Goal: Task Accomplishment & Management: Use online tool/utility

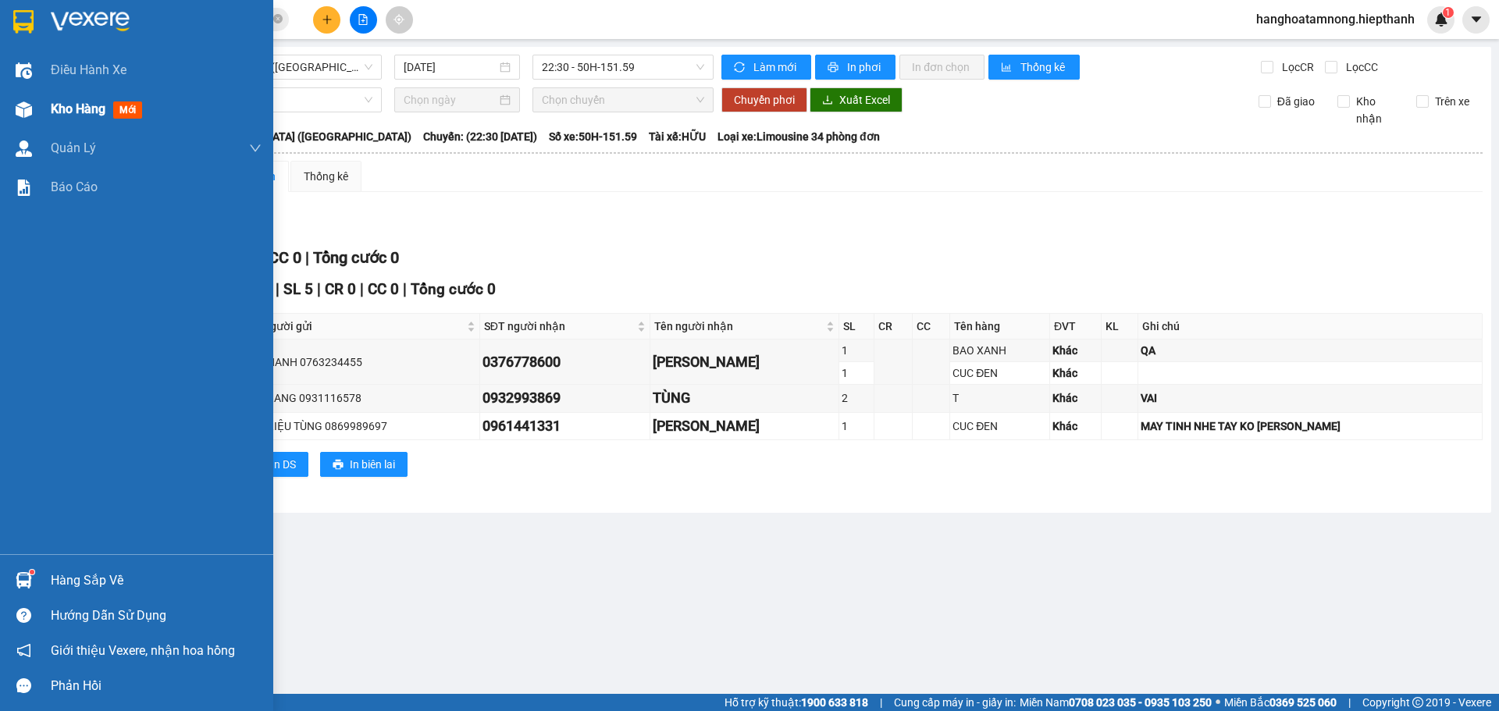
click at [10, 114] on div at bounding box center [23, 109] width 27 height 27
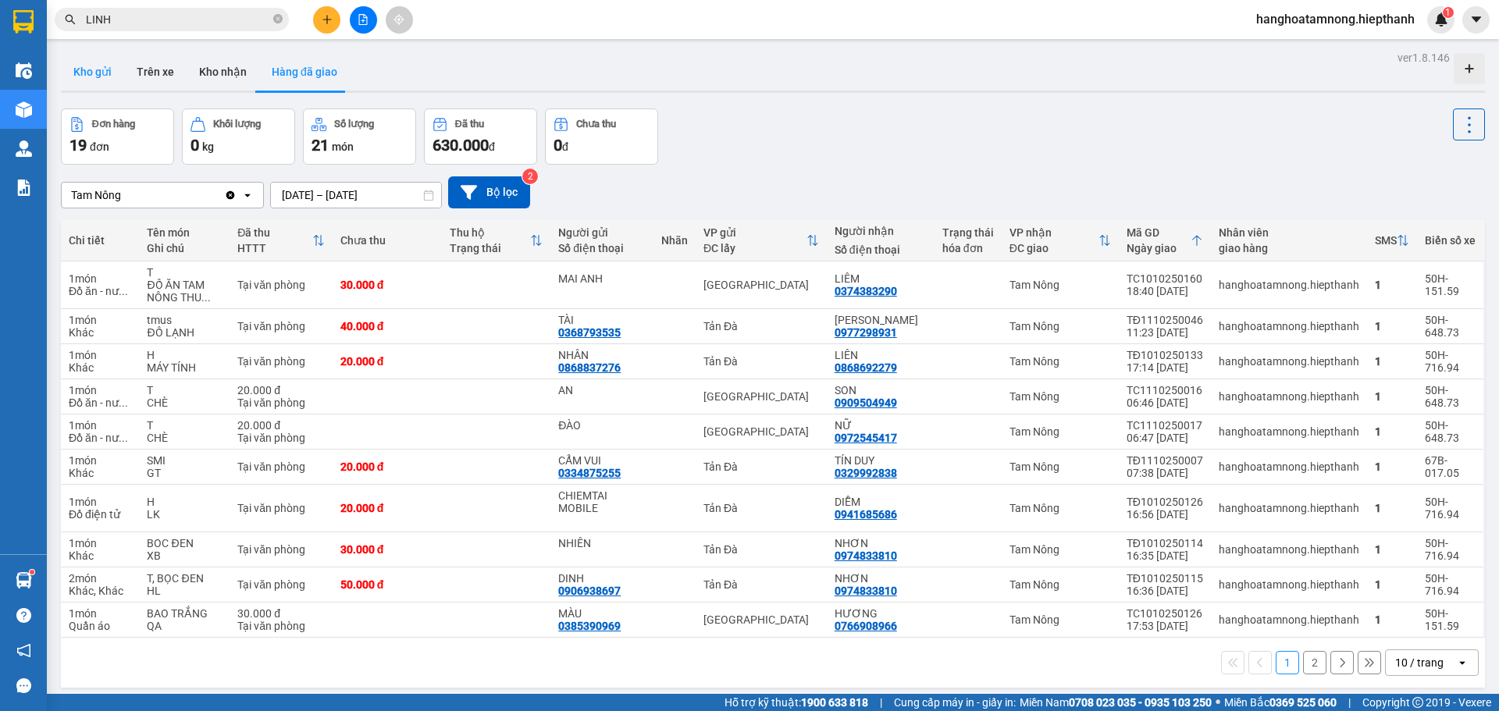
click at [91, 66] on button "Kho gửi" at bounding box center [92, 71] width 63 height 37
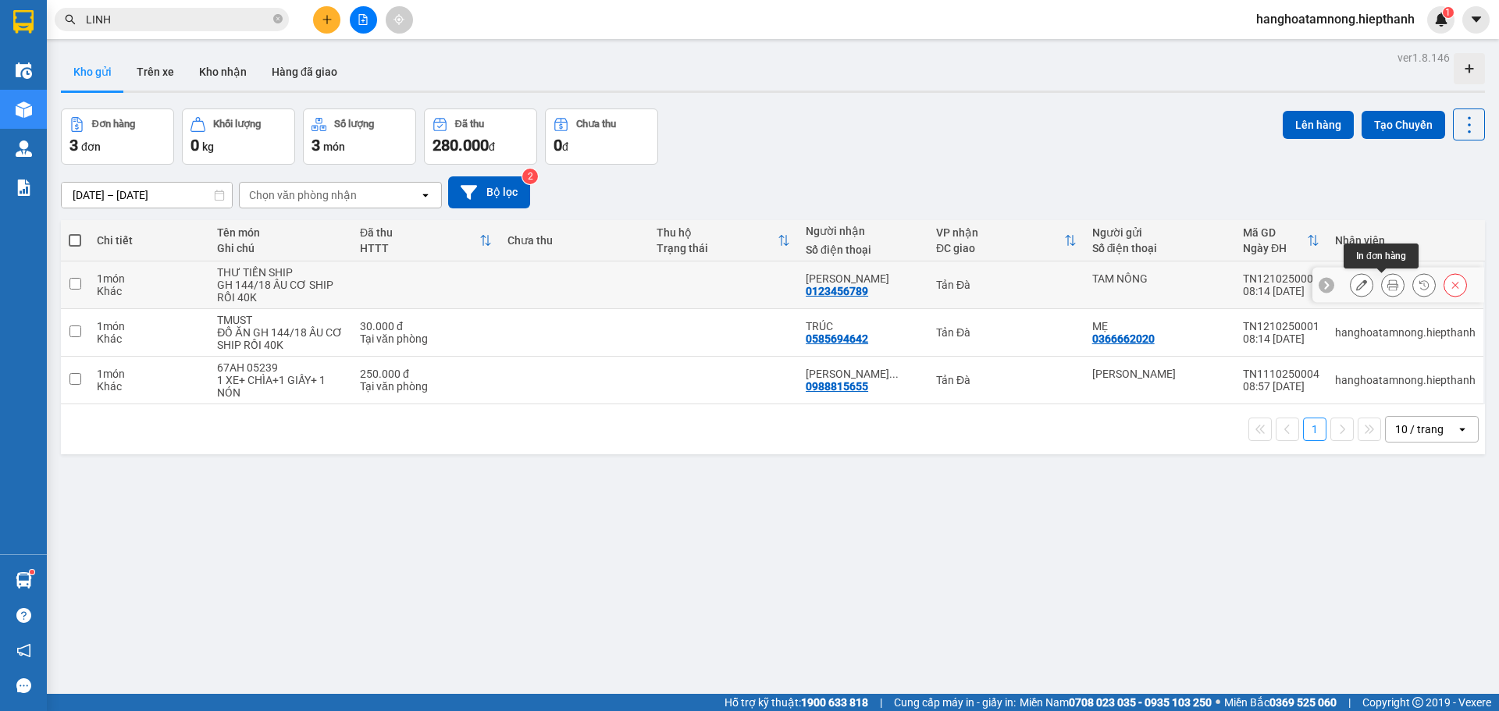
click at [1388, 287] on icon at bounding box center [1393, 285] width 11 height 11
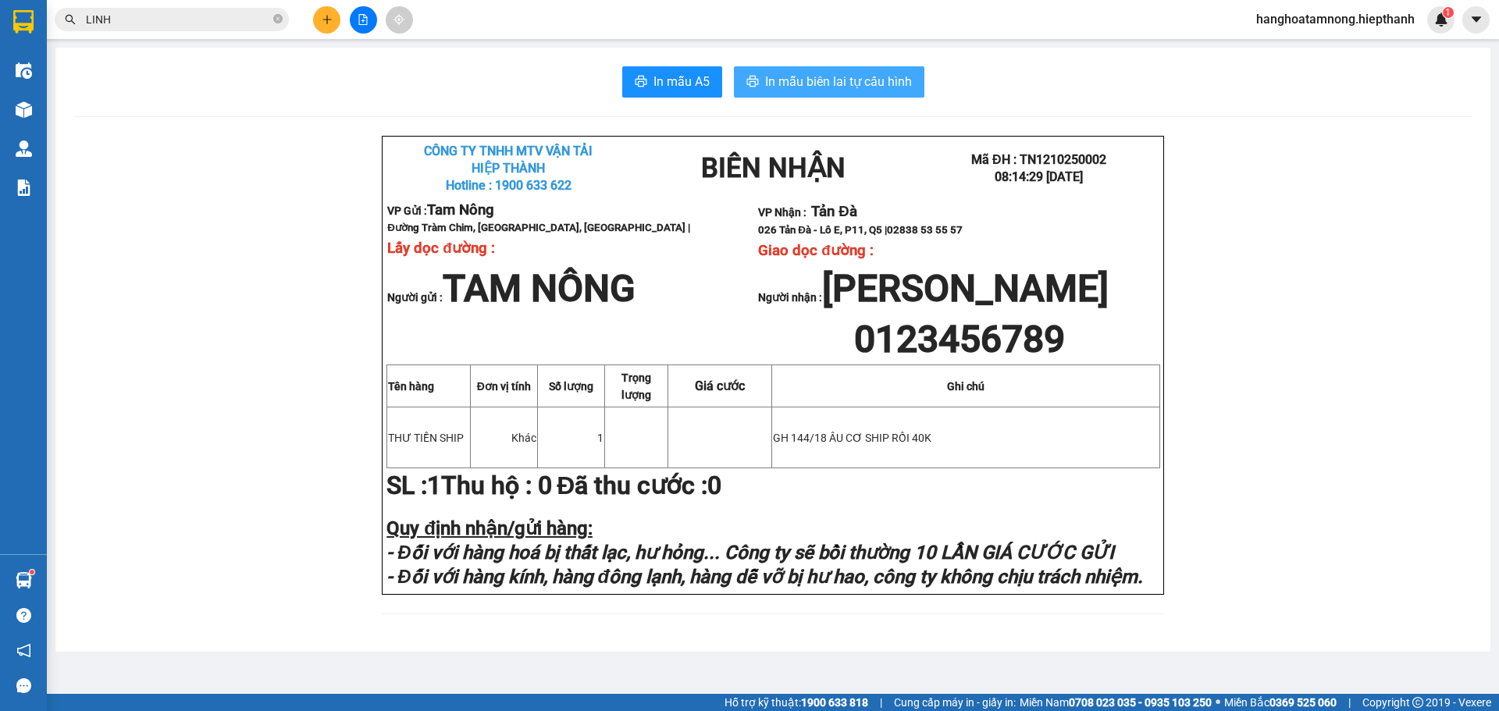
click at [844, 85] on span "In mẫu biên lai tự cấu hình" at bounding box center [838, 82] width 147 height 20
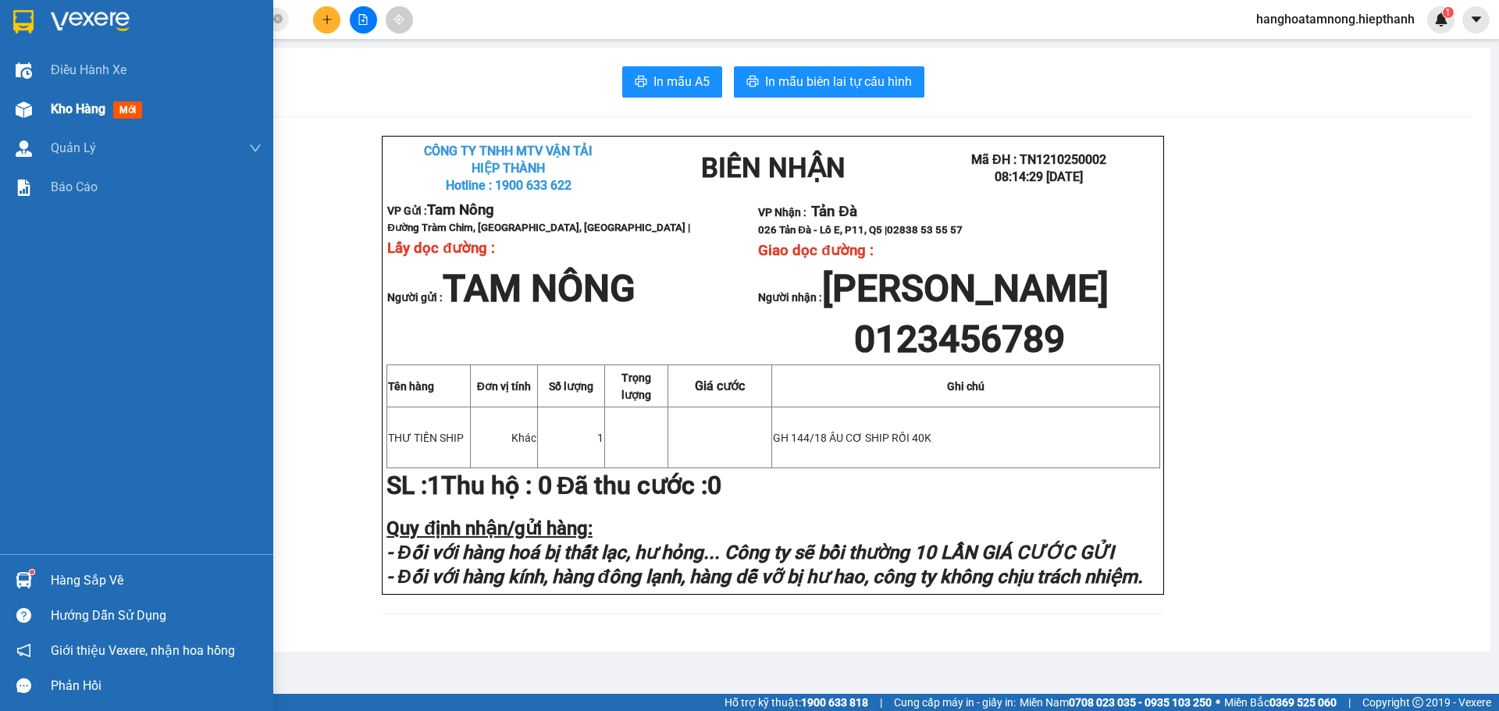
click at [58, 112] on span "Kho hàng" at bounding box center [78, 109] width 55 height 15
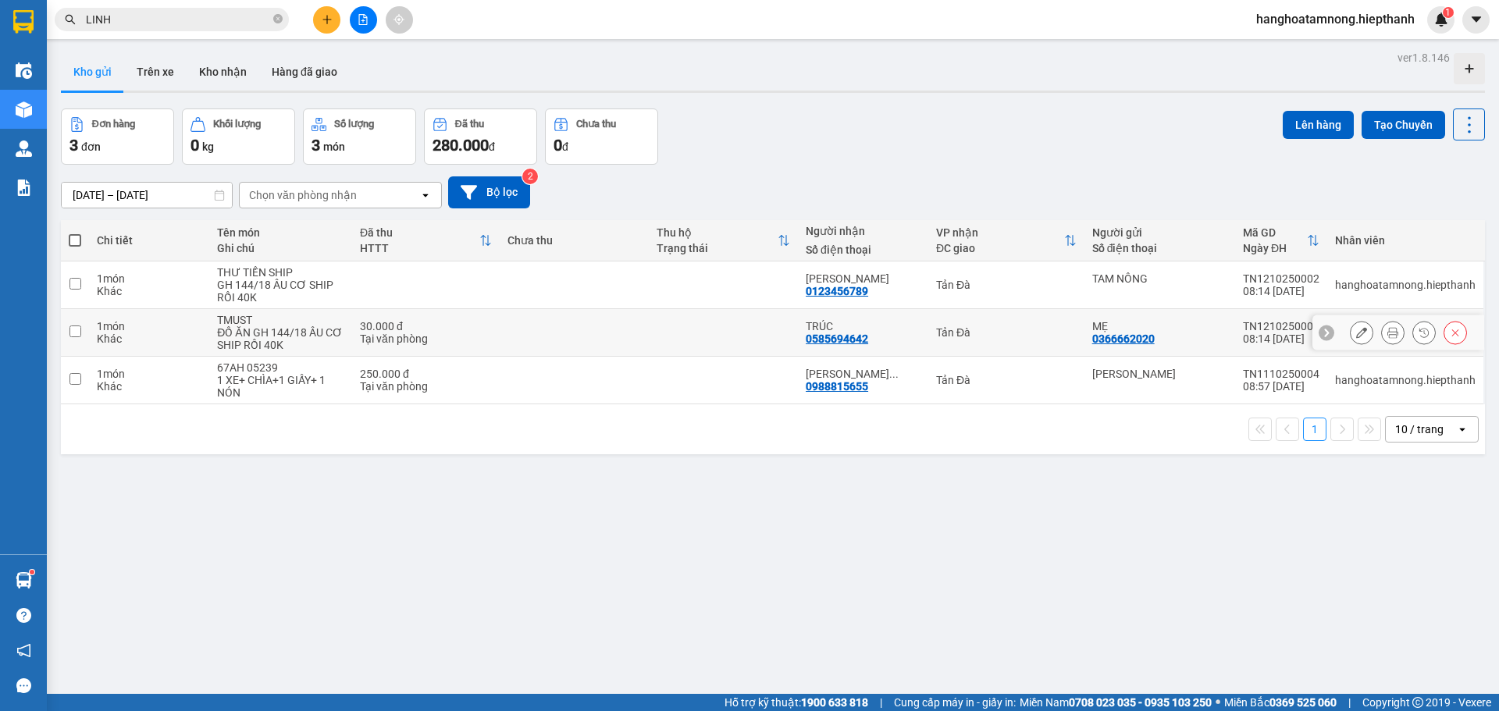
click at [1388, 333] on icon at bounding box center [1393, 332] width 11 height 11
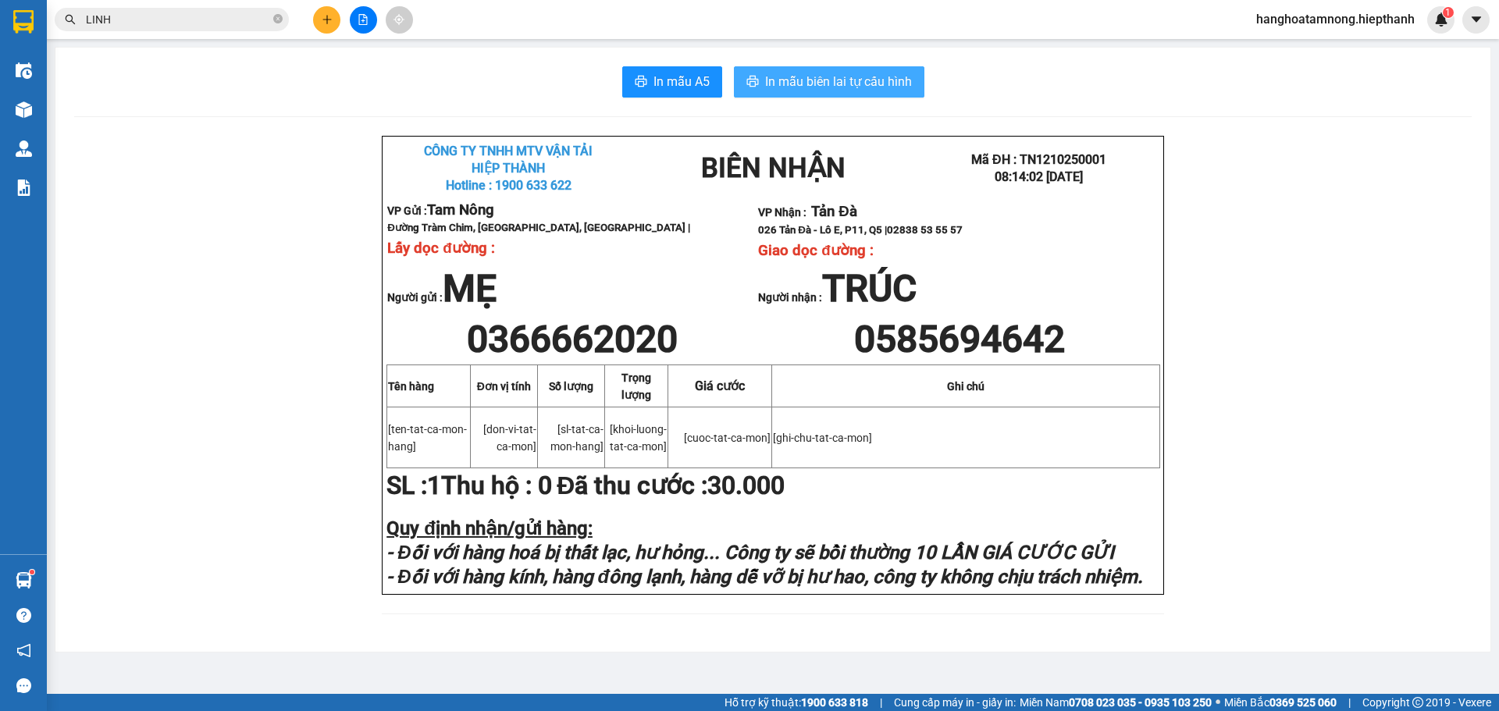
click at [848, 83] on span "In mẫu biên lai tự cấu hình" at bounding box center [838, 82] width 147 height 20
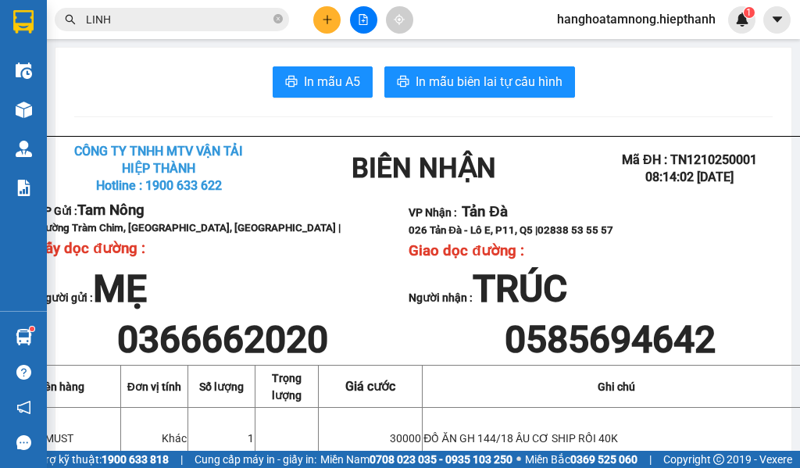
drag, startPoint x: 750, startPoint y: 327, endPoint x: 746, endPoint y: 346, distance: 19.1
click at [750, 311] on p "Người nhận : TRÚC" at bounding box center [609, 288] width 403 height 45
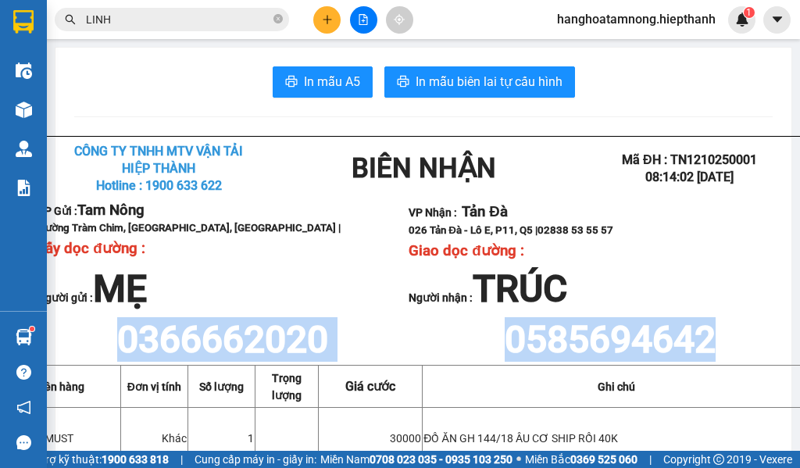
drag, startPoint x: 746, startPoint y: 346, endPoint x: 758, endPoint y: 369, distance: 25.5
click at [758, 365] on tbody "VP Gửi : Tam Nông Đường Tràm Chim, [GEOGRAPHIC_DATA], [GEOGRAPHIC_DATA] | Lấy…" at bounding box center [424, 280] width 775 height 169
click at [758, 362] on p "0585694642" at bounding box center [609, 339] width 403 height 45
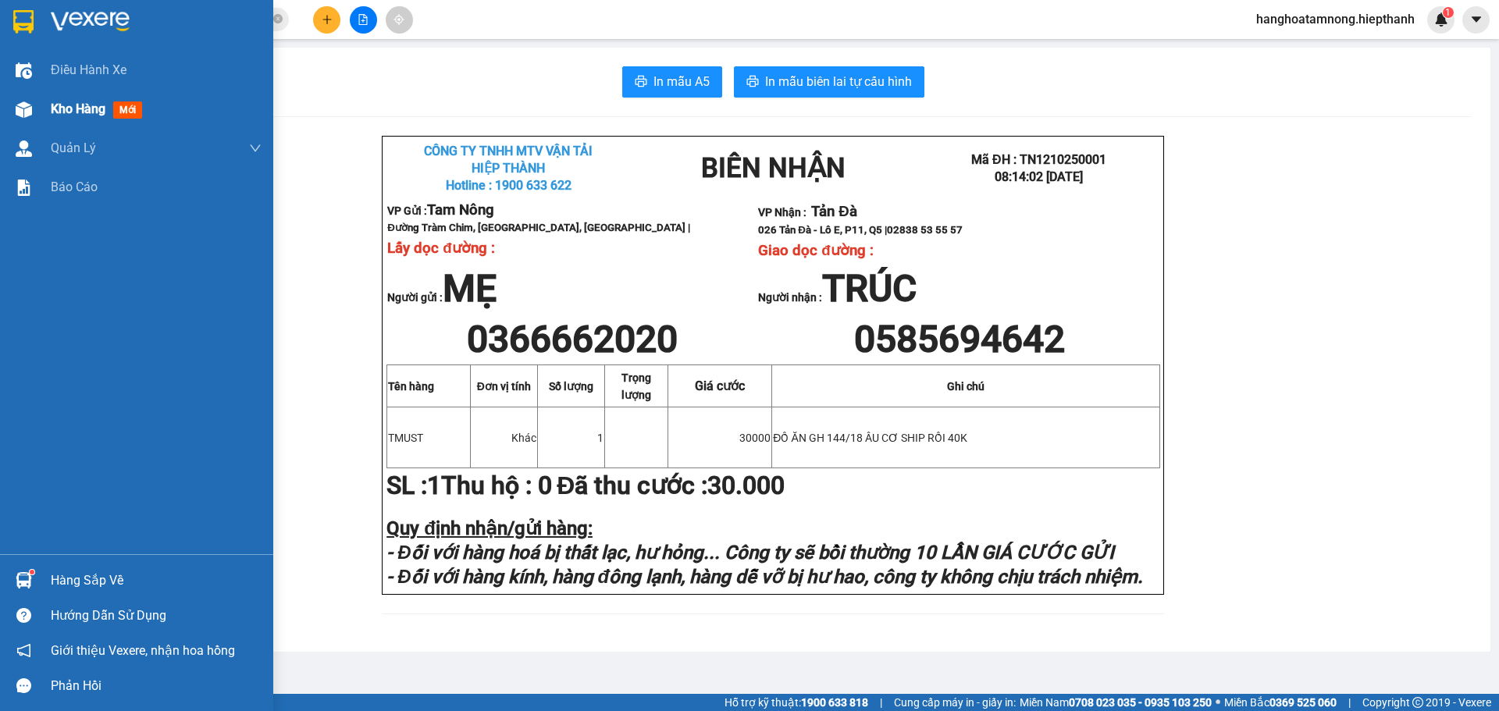
click at [40, 119] on div "Kho hàng mới" at bounding box center [136, 109] width 273 height 39
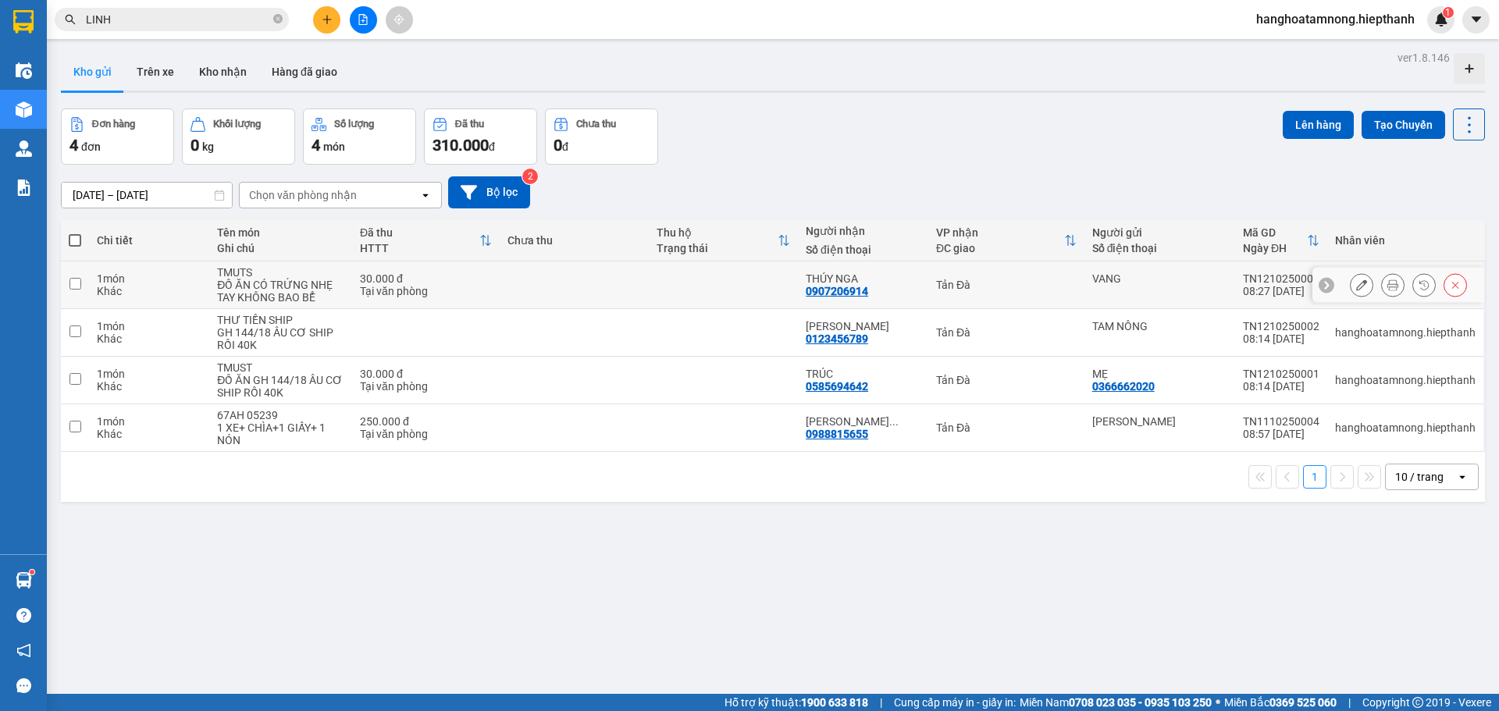
click at [1388, 283] on icon at bounding box center [1393, 285] width 11 height 11
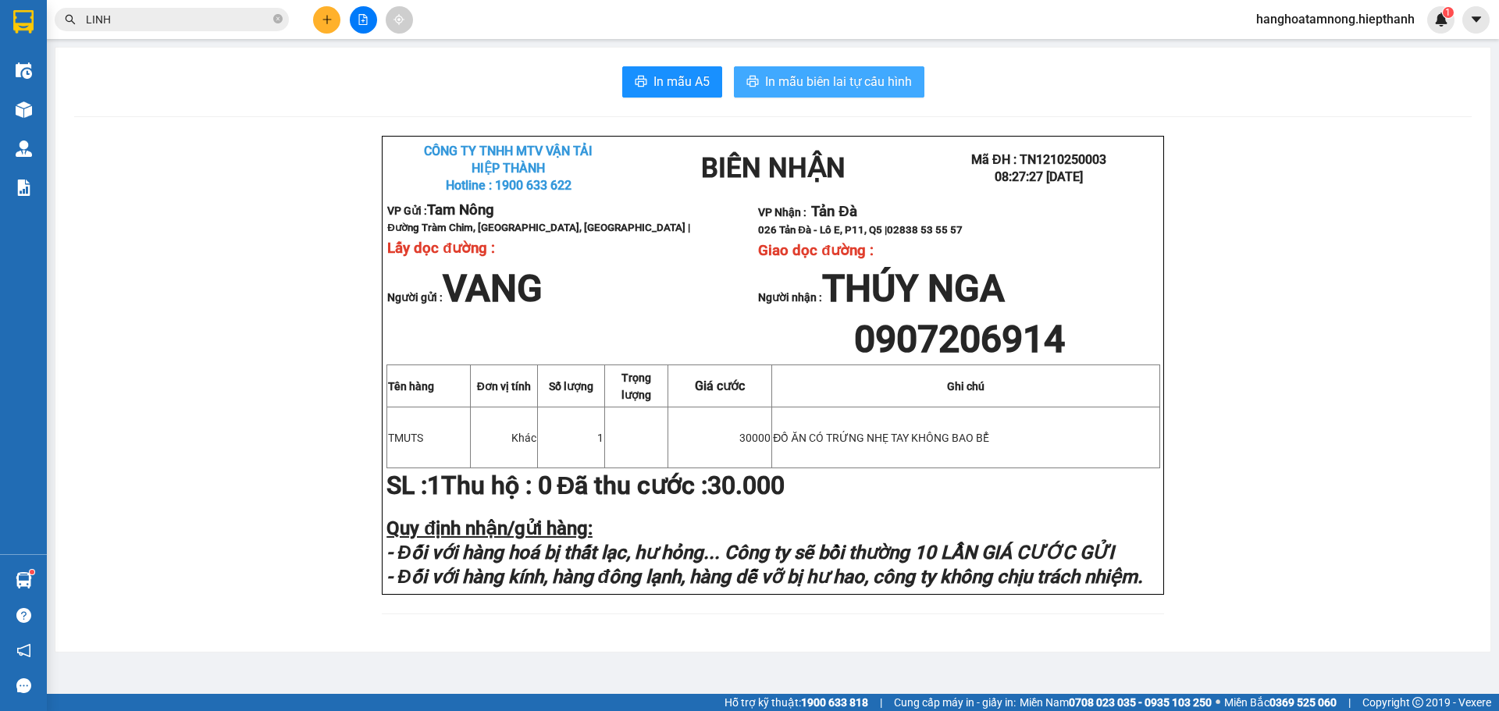
click at [796, 80] on span "In mẫu biên lai tự cấu hình" at bounding box center [838, 82] width 147 height 20
